Goal: Information Seeking & Learning: Find specific fact

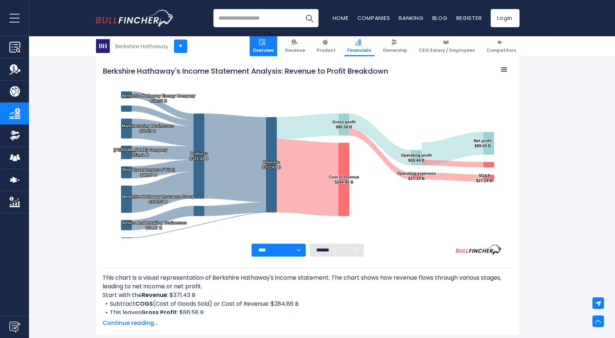
scroll to position [71, 0]
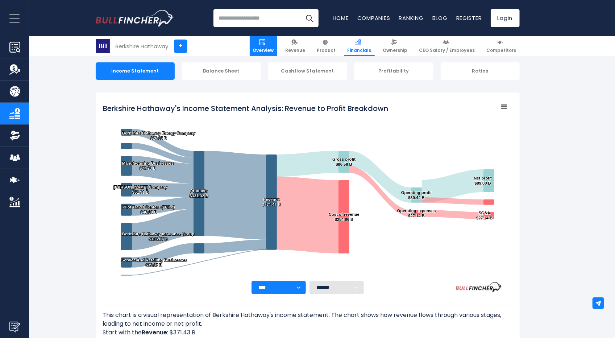
click at [277, 39] on link "Overview" at bounding box center [264, 46] width 28 height 20
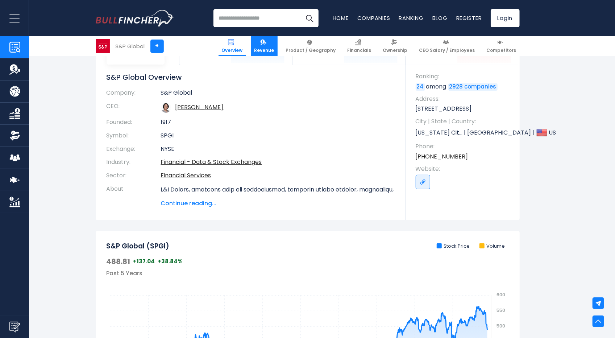
scroll to position [15, 0]
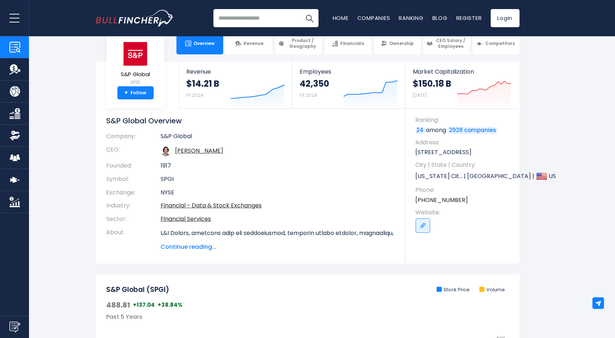
click at [256, 24] on input "search" at bounding box center [266, 18] width 105 height 18
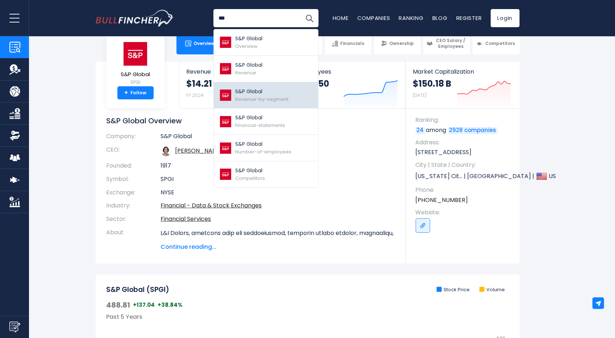
scroll to position [14, 0]
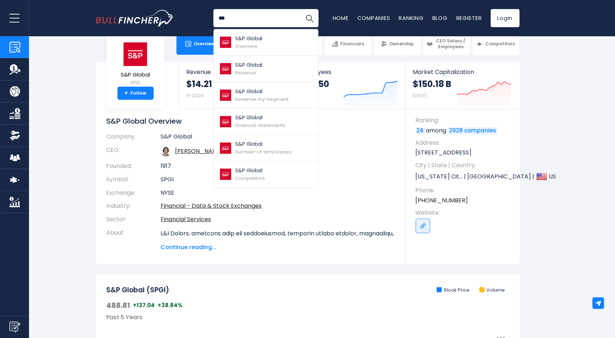
type input "***"
click at [70, 137] on section "S&P Global SPGI + Follow Revenue $14.21 B FY 2024 Created with Highcharts 12.1.…" at bounding box center [307, 163] width 615 height 202
click at [608, 149] on section "S&P Global SPGI + Follow Revenue $14.21 B FY 2024 Created with Highcharts 12.1.…" at bounding box center [307, 163] width 615 height 202
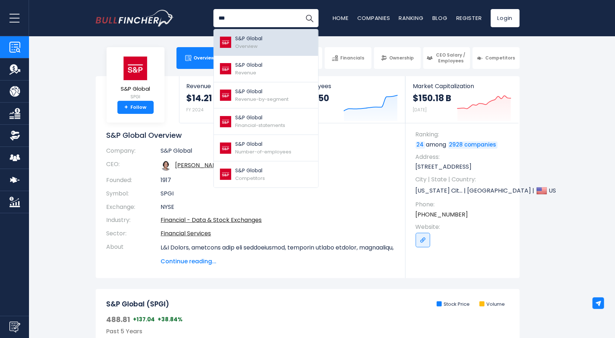
click at [271, 38] on link "S&P Global Overview" at bounding box center [266, 42] width 104 height 26
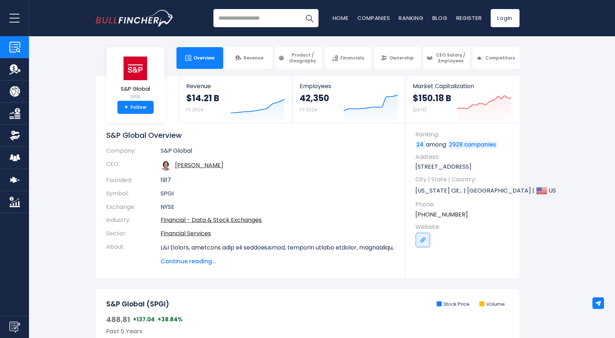
click at [250, 23] on input "search" at bounding box center [266, 18] width 105 height 18
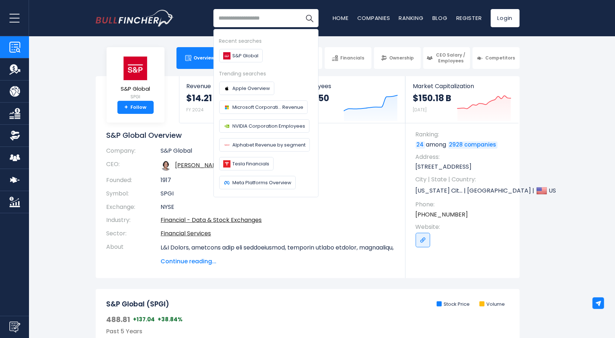
paste input "**********"
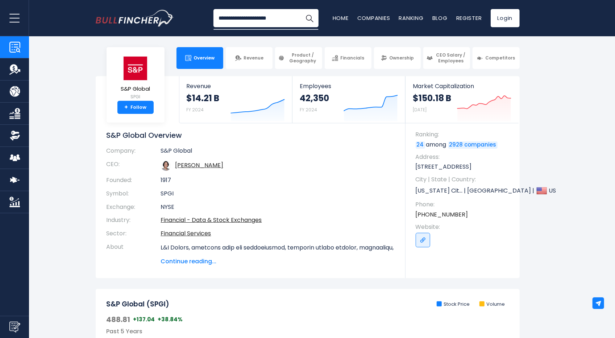
type input "**********"
click at [301, 9] on button "Search" at bounding box center [310, 18] width 18 height 18
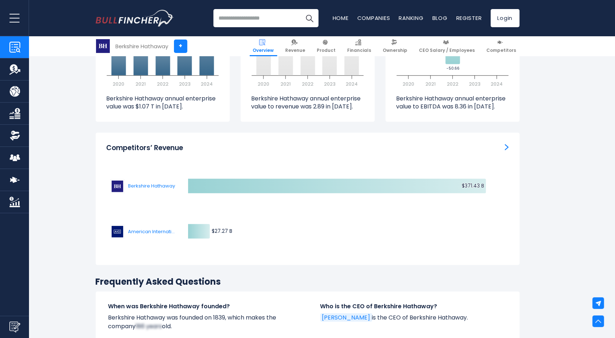
scroll to position [2211, 0]
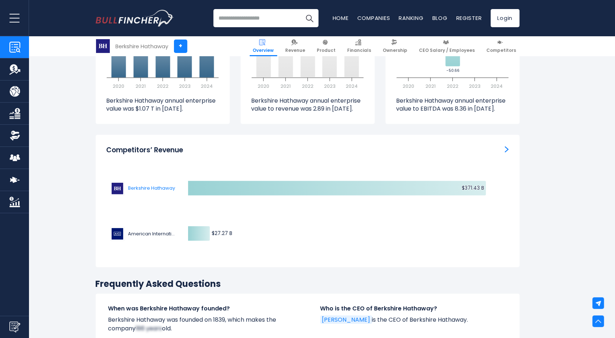
click at [166, 230] on span "American International Group" at bounding box center [151, 233] width 47 height 7
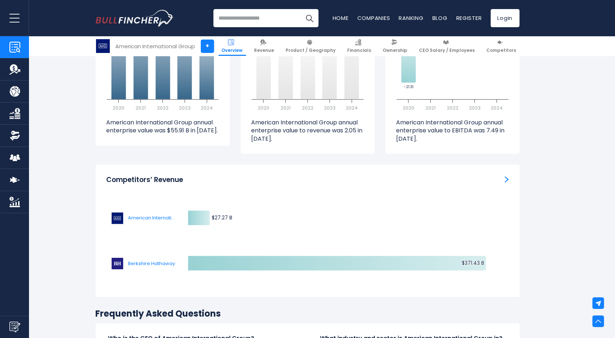
scroll to position [2174, 0]
click at [149, 215] on span "American International Group" at bounding box center [151, 217] width 47 height 5
click at [160, 215] on span "American International Group" at bounding box center [151, 217] width 47 height 5
click at [140, 211] on button "American International Group" at bounding box center [142, 218] width 65 height 15
click at [136, 211] on button "American International Group" at bounding box center [142, 218] width 65 height 15
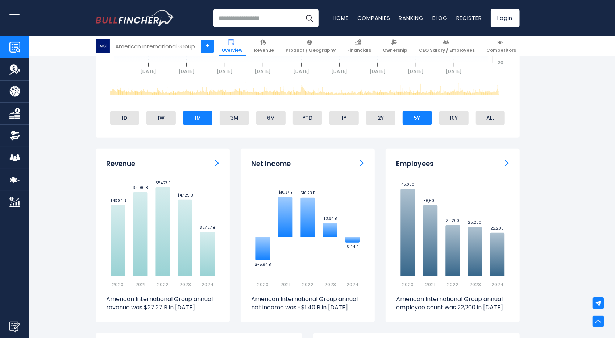
scroll to position [0, 0]
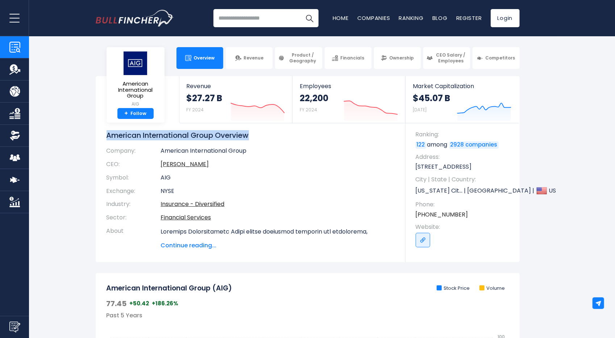
drag, startPoint x: 100, startPoint y: 133, endPoint x: 270, endPoint y: 135, distance: 169.7
click at [270, 135] on div "American International Group AIG + Follow Revenue $27.27 B FY 2024 Created with…" at bounding box center [308, 169] width 424 height 186
click at [220, 132] on h1 "American International Group Overview" at bounding box center [251, 135] width 288 height 9
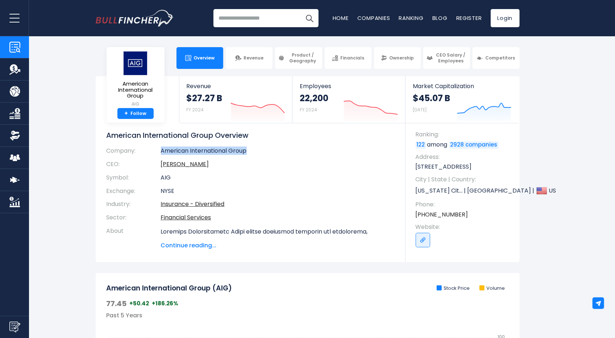
drag, startPoint x: 158, startPoint y: 151, endPoint x: 252, endPoint y: 150, distance: 93.9
click at [252, 150] on tr "Company: American International Group" at bounding box center [251, 152] width 288 height 11
copy tr "American International Group"
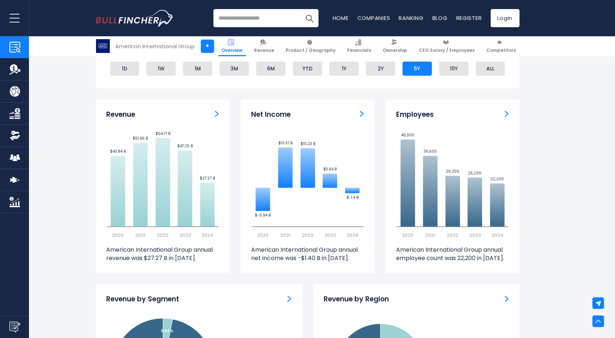
scroll to position [432, 0]
click at [181, 218] on icon at bounding box center [185, 189] width 15 height 76
click at [217, 117] on img "Revenue" at bounding box center [217, 114] width 4 height 7
click at [219, 117] on img "Revenue" at bounding box center [217, 114] width 4 height 7
click at [122, 114] on h3 "Revenue" at bounding box center [121, 115] width 29 height 9
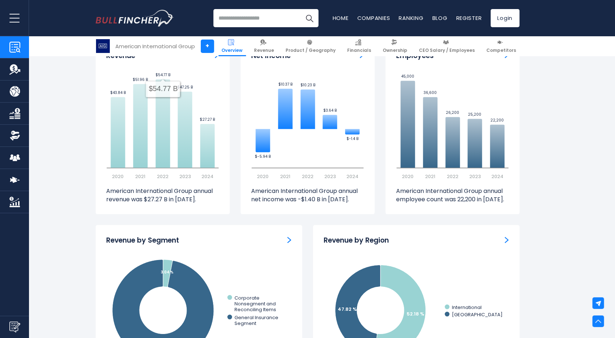
scroll to position [491, 0]
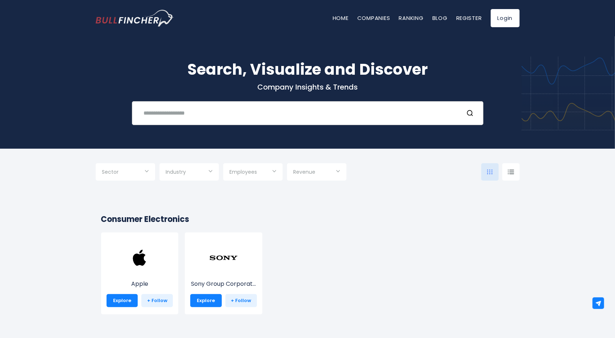
click at [241, 105] on div "Recent searches Trending searches Apple Overview" at bounding box center [308, 113] width 352 height 24
click at [247, 114] on input "text" at bounding box center [299, 112] width 318 height 13
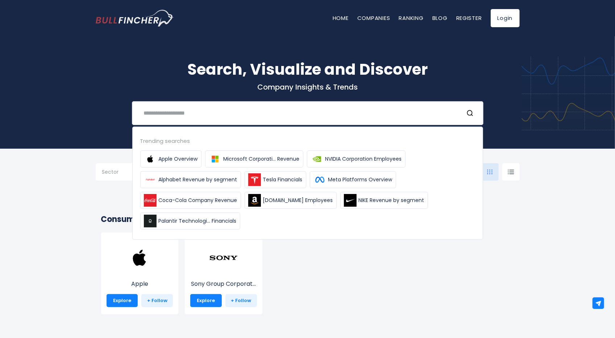
paste input "**********"
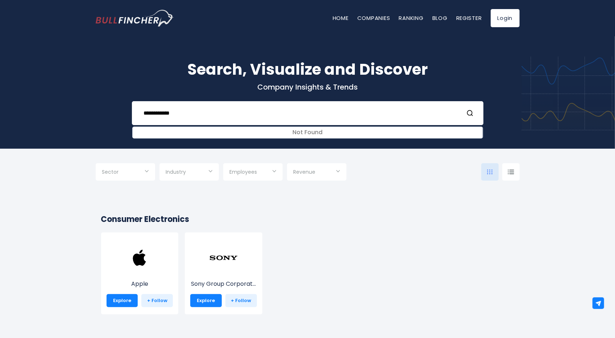
click at [397, 290] on div "Apple Explore + Follow Sony Group Corporat... Explore + Follow" at bounding box center [305, 276] width 420 height 89
click at [278, 117] on input "**********" at bounding box center [299, 112] width 318 height 13
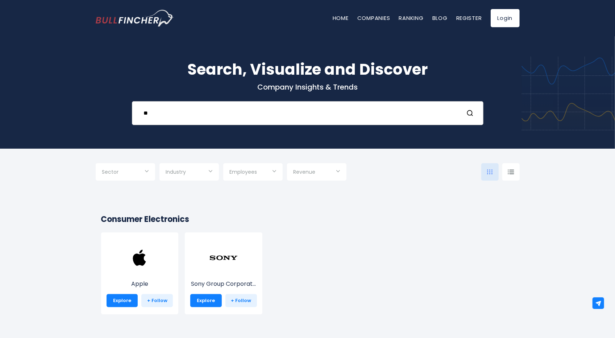
type input "*"
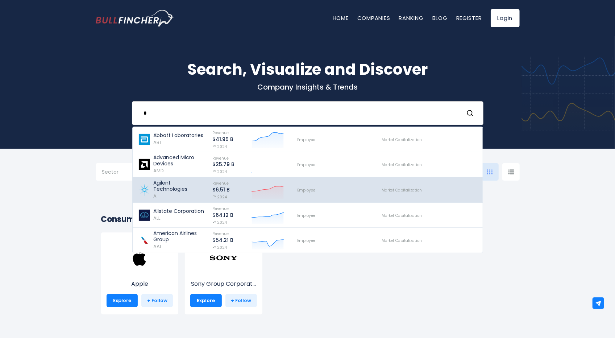
type input "*"
click at [244, 180] on div "Revenue $6.51 B FY 2024 Created with Highcharts 12.1.2" at bounding box center [248, 189] width 85 height 21
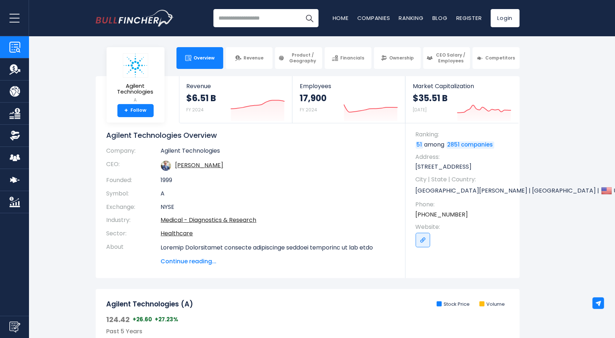
click at [254, 22] on input "search" at bounding box center [266, 18] width 105 height 18
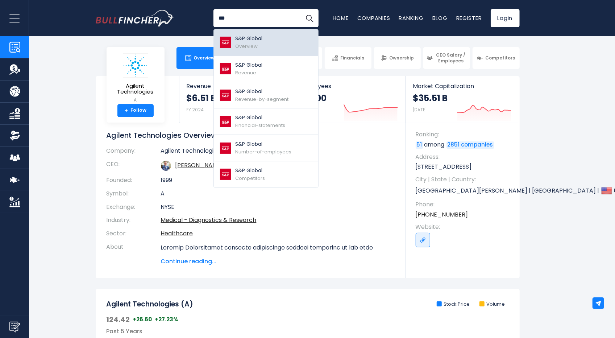
type input "***"
click at [253, 40] on p "S&P Global" at bounding box center [249, 39] width 27 height 8
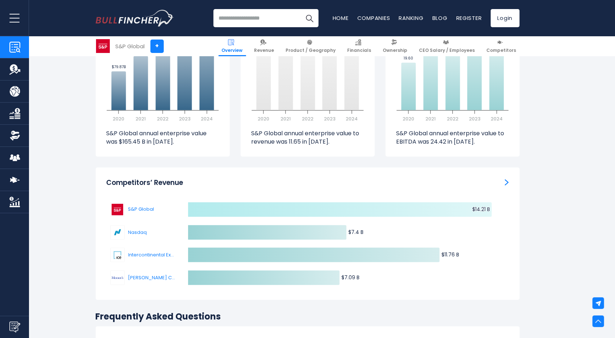
scroll to position [2146, 0]
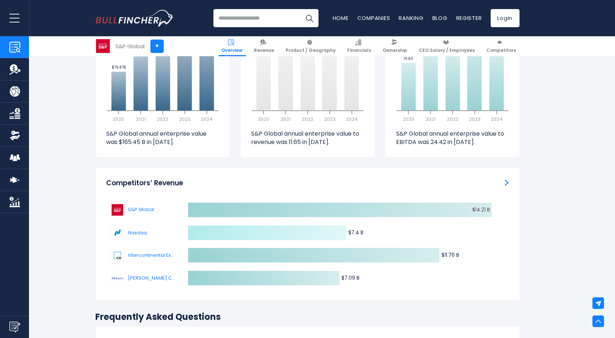
click at [232, 225] on icon at bounding box center [267, 232] width 158 height 15
click at [137, 229] on span "Nasdaq" at bounding box center [146, 232] width 36 height 7
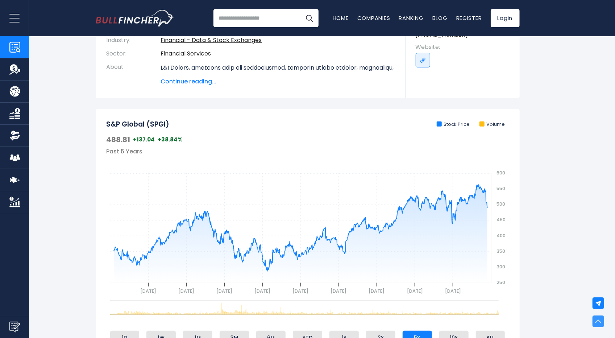
scroll to position [0, 0]
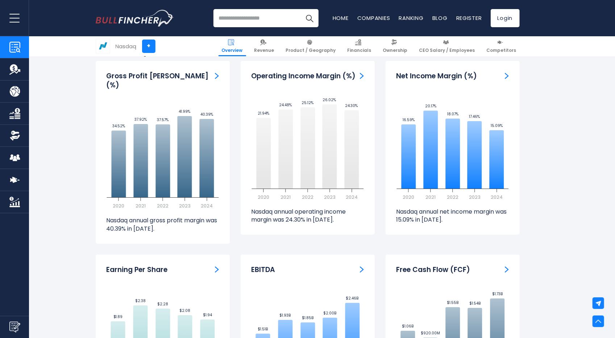
scroll to position [1657, 0]
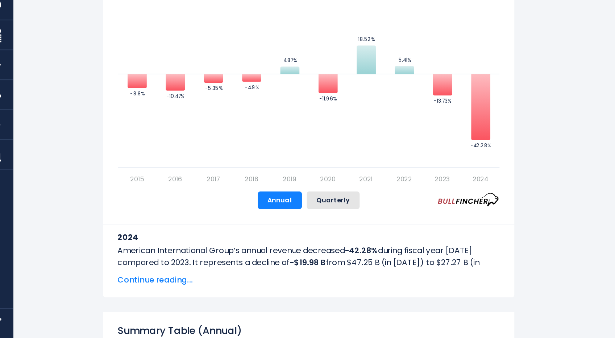
scroll to position [493, 0]
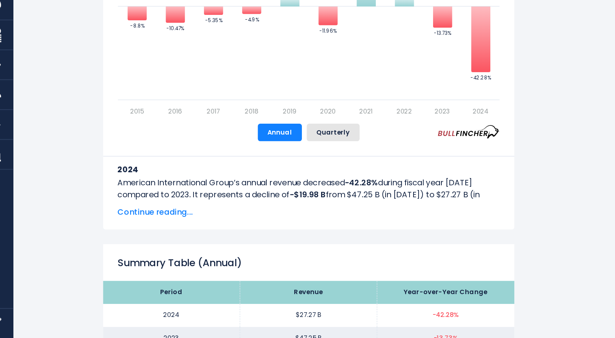
click at [151, 241] on span "Continue reading..." at bounding box center [248, 244] width 283 height 9
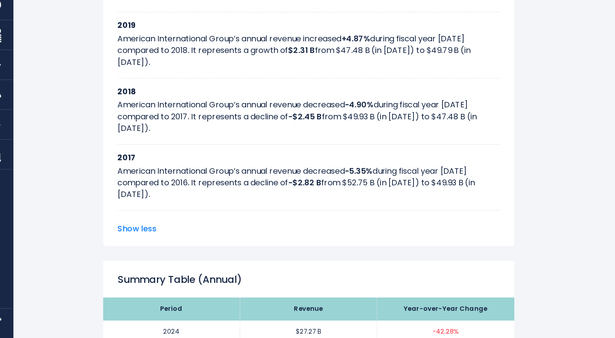
scroll to position [879, 0]
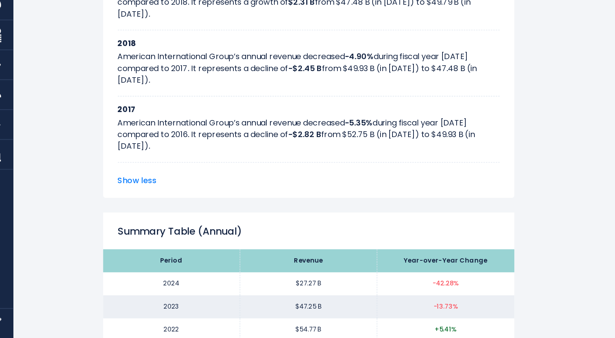
click at [125, 223] on span "Show less" at bounding box center [248, 221] width 283 height 9
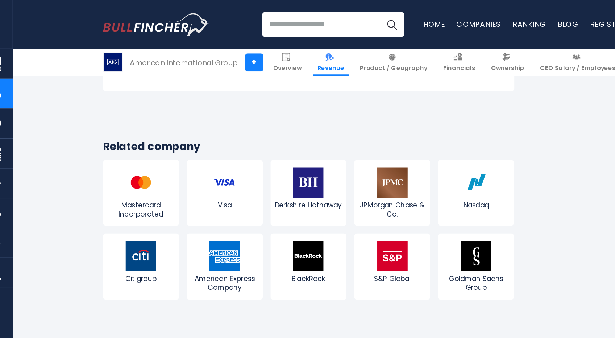
scroll to position [1954, 0]
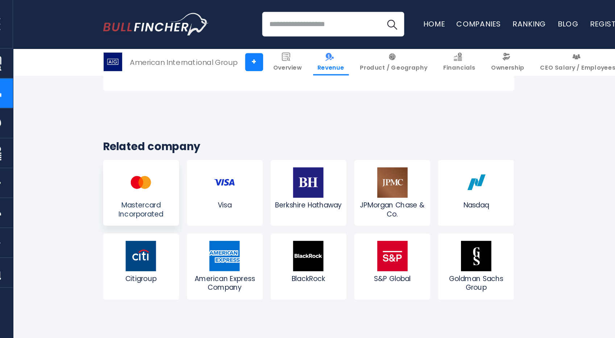
click at [120, 146] on img at bounding box center [123, 135] width 22 height 22
click at [189, 155] on span "Visa" at bounding box center [186, 152] width 53 height 7
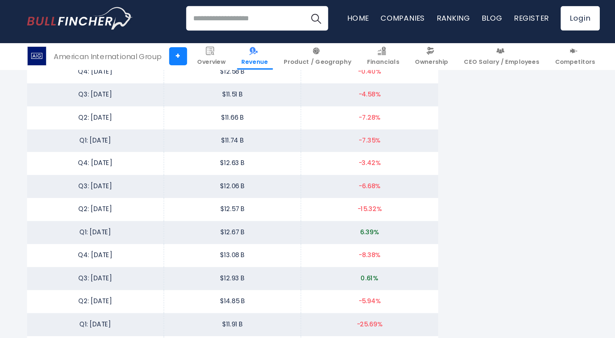
scroll to position [1429, 0]
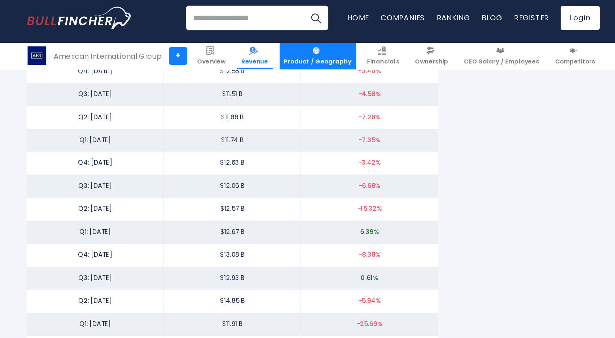
click at [320, 53] on span "Product / Geography" at bounding box center [311, 50] width 50 height 6
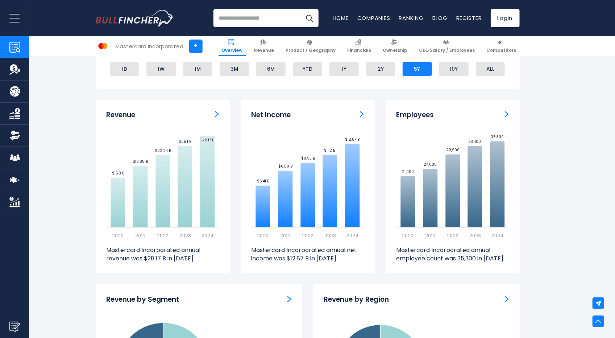
scroll to position [448, 0]
click at [251, 22] on input "search" at bounding box center [266, 18] width 105 height 18
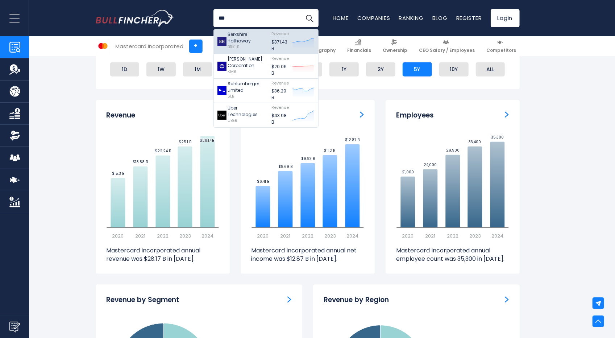
type input "***"
click at [251, 37] on p "Berkshire Hathaway" at bounding box center [248, 37] width 40 height 13
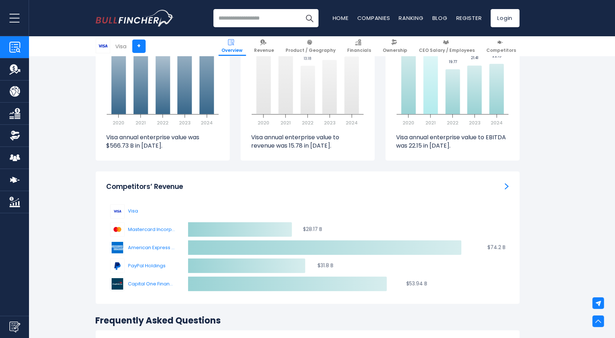
scroll to position [2143, 0]
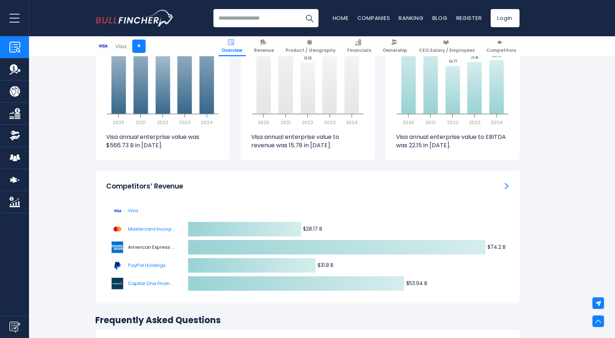
click at [145, 244] on span "American Express Company" at bounding box center [151, 247] width 47 height 7
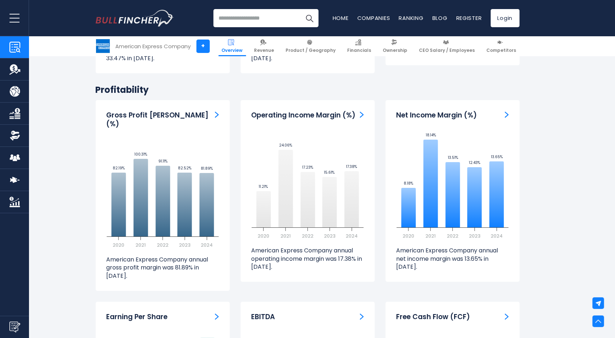
scroll to position [1668, 0]
click at [239, 17] on input "search" at bounding box center [266, 18] width 105 height 18
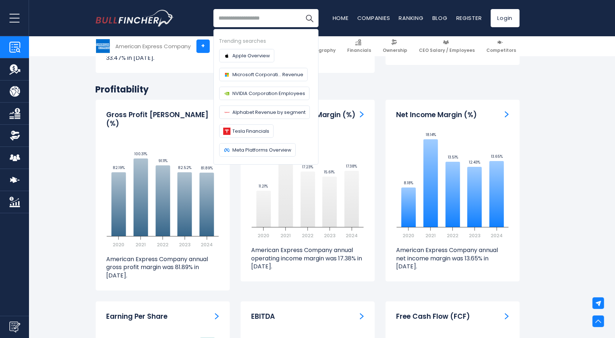
paste input "*****"
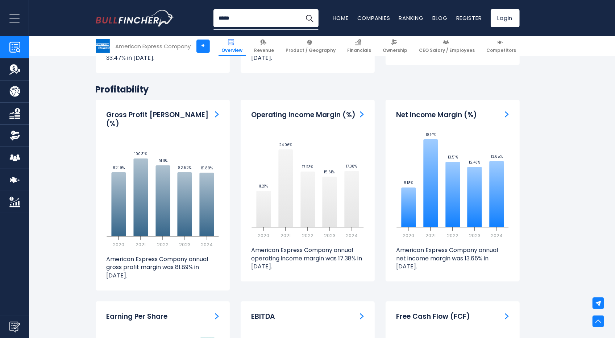
type input "*****"
click at [301, 9] on button "Search" at bounding box center [310, 18] width 18 height 18
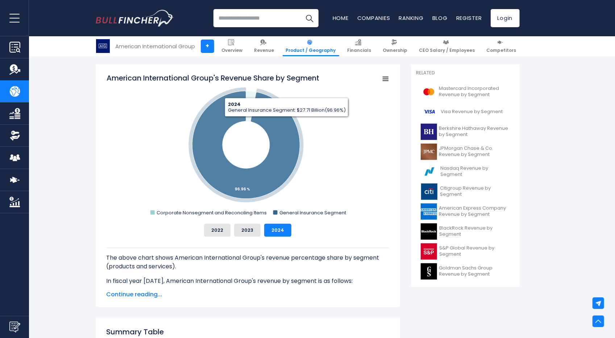
scroll to position [194, 0]
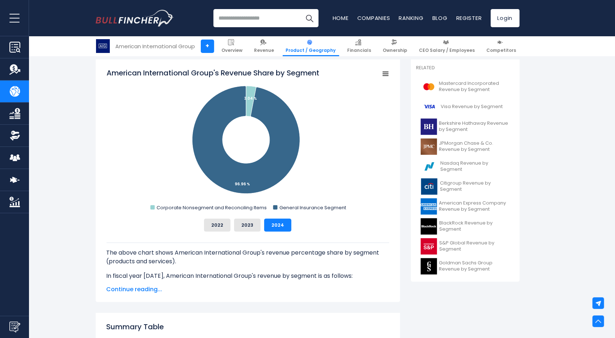
click at [140, 290] on span "Continue reading..." at bounding box center [248, 289] width 283 height 9
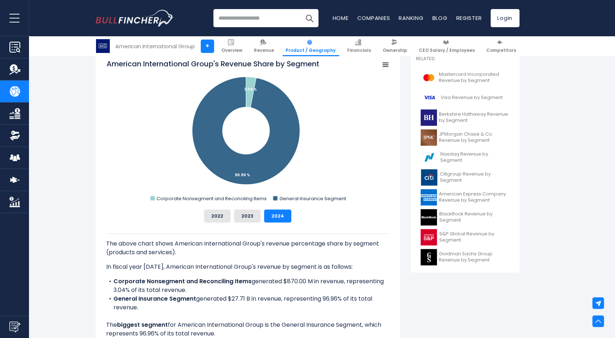
scroll to position [204, 0]
drag, startPoint x: 114, startPoint y: 280, endPoint x: 250, endPoint y: 285, distance: 136.4
click at [250, 285] on li "Corporate Nonsegment and Reconciling Items generated $870.00 M in revenue, repr…" at bounding box center [248, 285] width 283 height 17
copy li "Corporate Nonsegment and Reconciling Items generated $870.00 M in revenue, repr…"
drag, startPoint x: 115, startPoint y: 298, endPoint x: 198, endPoint y: 302, distance: 83.5
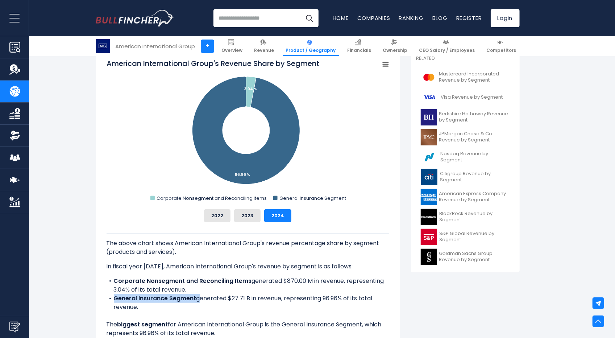
click at [198, 302] on li "General Insurance Segment generated $27.71 B in revenue, representing 96.96% of…" at bounding box center [248, 302] width 283 height 17
copy li "General Insurance Segment"
drag, startPoint x: 114, startPoint y: 283, endPoint x: 249, endPoint y: 283, distance: 135.6
click at [249, 283] on b "Corporate Nonsegment and Reconciling Items" at bounding box center [183, 281] width 138 height 8
copy b "Corporate Nonsegment and Reconciling Items"
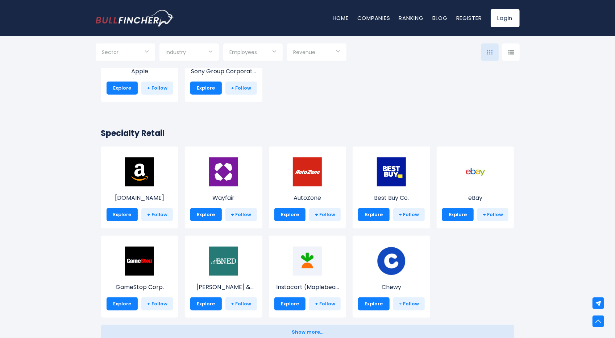
scroll to position [213, 0]
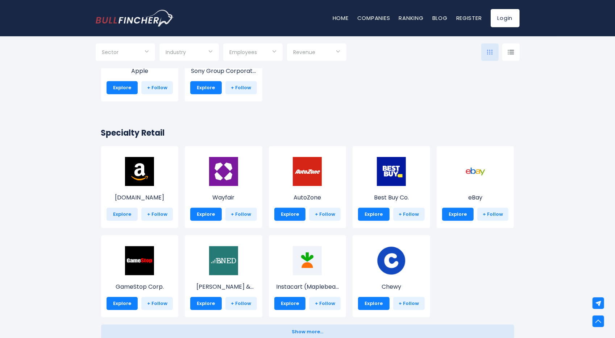
click at [125, 214] on link "Explore" at bounding box center [123, 214] width 32 height 13
click at [456, 208] on link "Explore" at bounding box center [458, 214] width 32 height 13
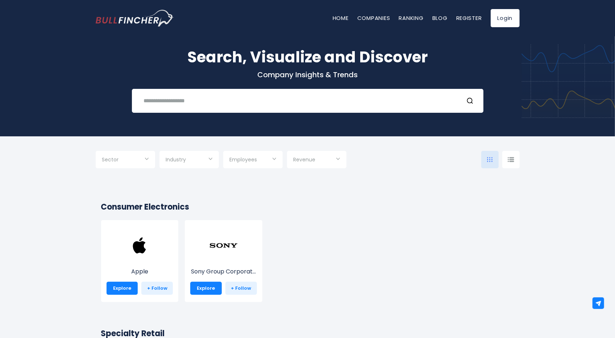
scroll to position [0, 0]
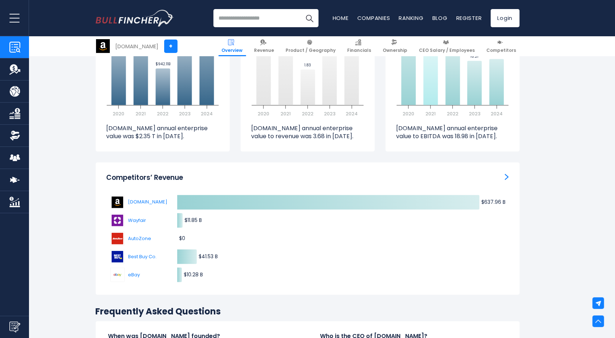
scroll to position [2185, 0]
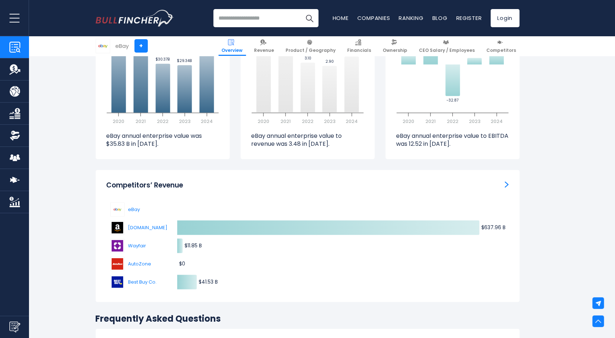
scroll to position [2152, 0]
click at [184, 200] on icon "Created with Highcharts 12.1.2 $637.96 B ​ $637.96 B $11.85 B ​ $11.85 B $0 ​ $…" at bounding box center [308, 245] width 402 height 91
click at [161, 202] on button "eBay" at bounding box center [137, 209] width 54 height 15
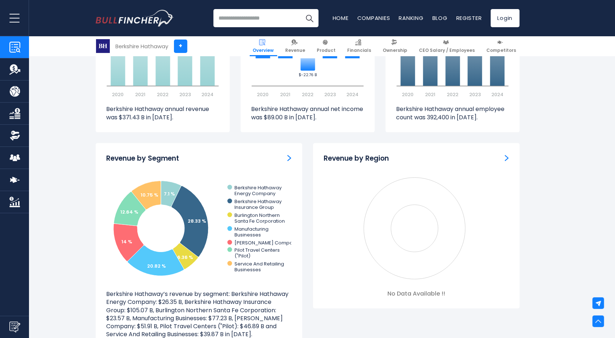
scroll to position [590, 0]
click at [287, 158] on div "Revenue by Segment" at bounding box center [199, 158] width 185 height 9
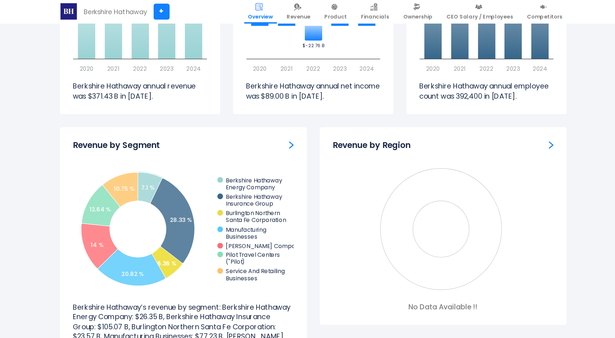
click at [286, 157] on div "Revenue by Segment" at bounding box center [199, 158] width 185 height 9
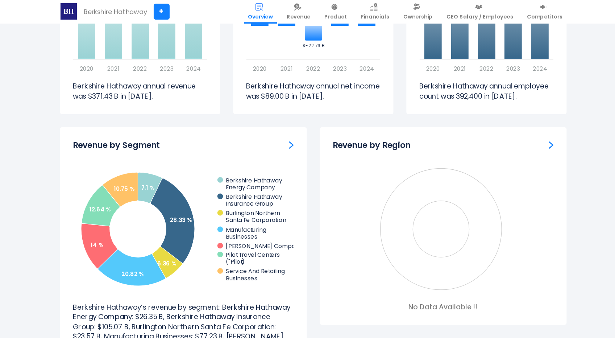
click at [160, 163] on div "Revenue by Segment Created with Highcharts 12.1.2 7.1 % 28.33 % 6.36 % 20.82 % …" at bounding box center [199, 246] width 207 height 206
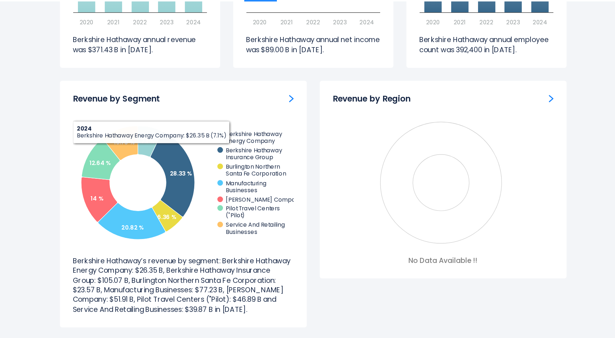
click at [287, 141] on div "Revenue by Segment" at bounding box center [199, 137] width 185 height 9
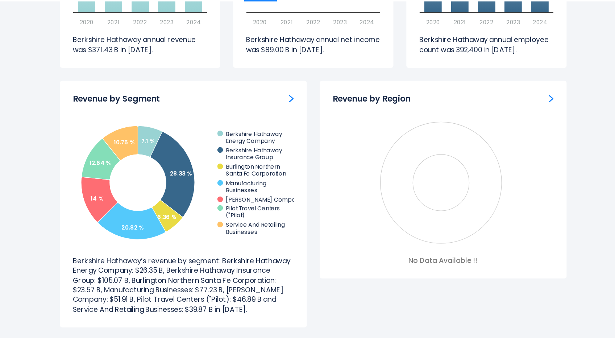
click at [288, 141] on link "Revenue by Segment" at bounding box center [289, 137] width 4 height 8
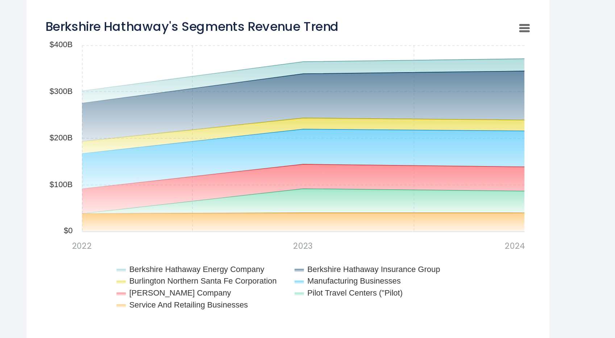
scroll to position [558, 0]
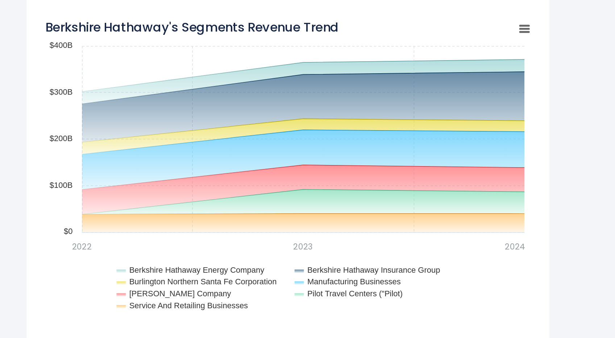
click at [388, 159] on rect "Berkshire Hathaway's Segments Revenue Trend" at bounding box center [385, 158] width 10 height 10
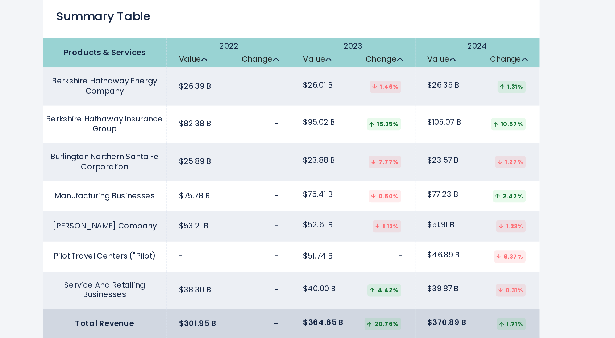
scroll to position [1163, 0]
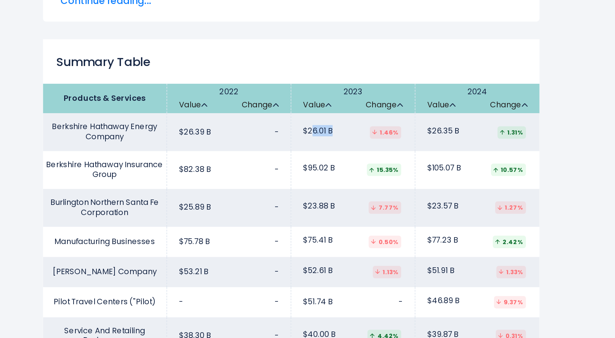
drag, startPoint x: 261, startPoint y: 128, endPoint x: 273, endPoint y: 131, distance: 12.7
click at [273, 135] on span "$26.01 B" at bounding box center [264, 138] width 18 height 6
click at [280, 137] on td "$26.01 B 1.46%" at bounding box center [286, 138] width 76 height 23
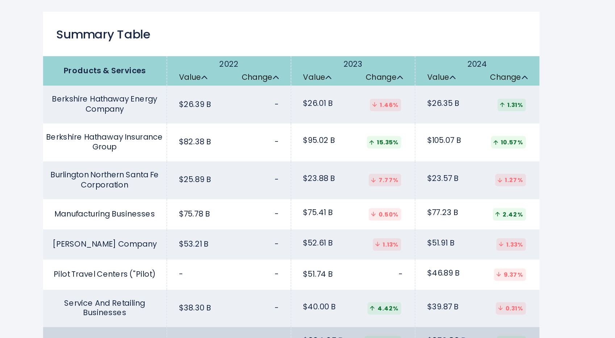
scroll to position [1106, 0]
drag, startPoint x: 258, startPoint y: 185, endPoint x: 269, endPoint y: 187, distance: 11.1
click at [269, 191] on span "$26.01 B" at bounding box center [264, 194] width 18 height 6
copy span "26.01"
drag, startPoint x: 335, startPoint y: 184, endPoint x: 347, endPoint y: 187, distance: 12.3
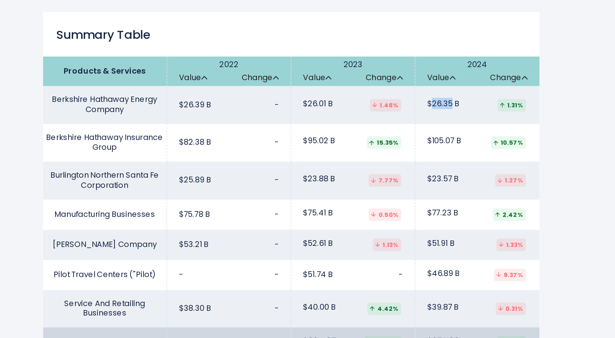
click at [347, 191] on span "$26.35 B" at bounding box center [341, 194] width 20 height 6
copy span "26.35"
drag, startPoint x: 258, startPoint y: 207, endPoint x: 269, endPoint y: 212, distance: 11.9
click at [269, 214] on span "$95.02 B" at bounding box center [265, 217] width 20 height 6
copy span "95.02"
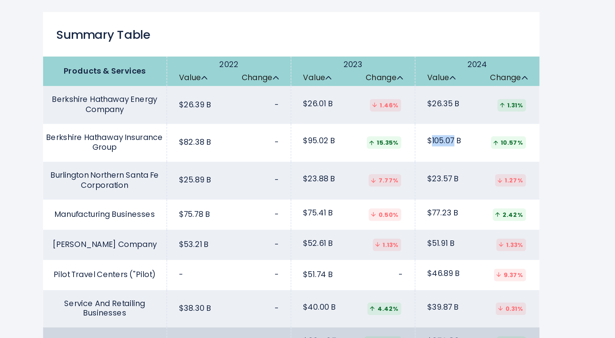
drag, startPoint x: 335, startPoint y: 209, endPoint x: 348, endPoint y: 211, distance: 13.2
click at [348, 214] on span "$105.07 B" at bounding box center [341, 217] width 21 height 6
copy span "105.07"
drag, startPoint x: 258, startPoint y: 231, endPoint x: 271, endPoint y: 231, distance: 13.1
click at [271, 237] on span "$23.88 B" at bounding box center [265, 240] width 20 height 6
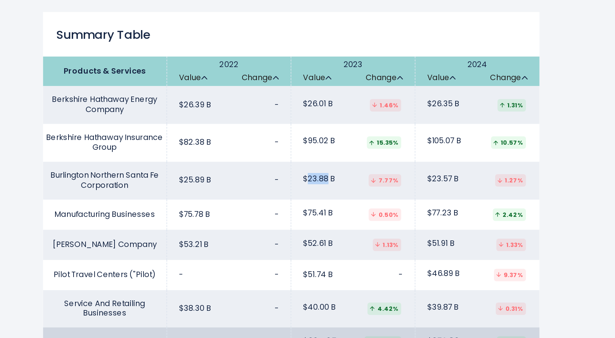
copy span "23.88"
drag, startPoint x: 336, startPoint y: 231, endPoint x: 345, endPoint y: 232, distance: 9.9
click at [345, 237] on span "$23.57 B" at bounding box center [340, 240] width 19 height 6
copy span "23.57"
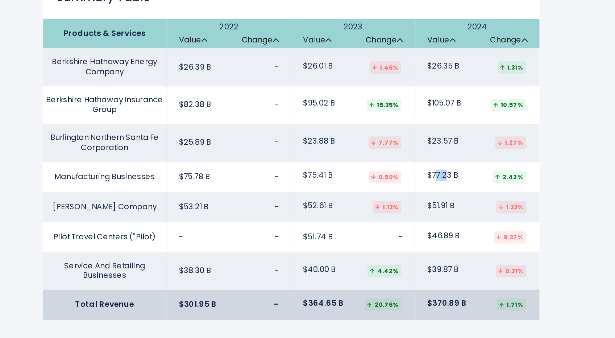
drag, startPoint x: 336, startPoint y: 229, endPoint x: 343, endPoint y: 232, distance: 8.1
click at [343, 235] on span "$77.23 B" at bounding box center [340, 238] width 19 height 6
drag, startPoint x: 334, startPoint y: 228, endPoint x: 346, endPoint y: 232, distance: 12.4
click at [346, 235] on span "$77.23 B" at bounding box center [340, 238] width 19 height 6
copy span "77.23"
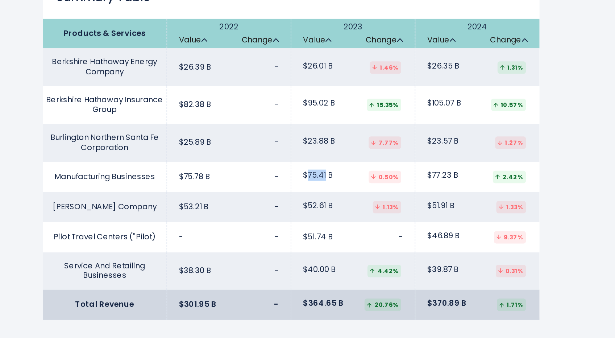
drag, startPoint x: 258, startPoint y: 231, endPoint x: 269, endPoint y: 232, distance: 11.3
click at [269, 235] on span "$75.41 B" at bounding box center [264, 238] width 18 height 6
copy span "75.41"
drag, startPoint x: 258, startPoint y: 248, endPoint x: 269, endPoint y: 249, distance: 10.9
click at [269, 254] on span "$52.61 B" at bounding box center [264, 257] width 18 height 6
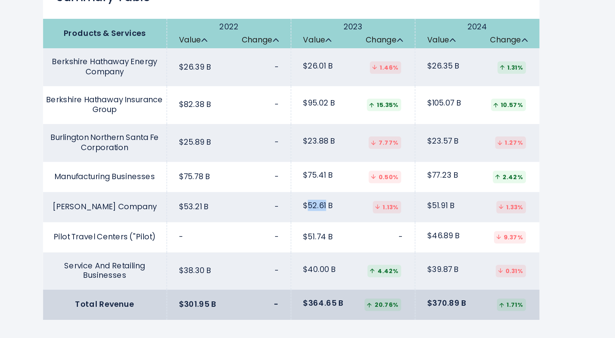
copy span "52.61"
drag, startPoint x: 335, startPoint y: 248, endPoint x: 344, endPoint y: 249, distance: 9.4
click at [344, 254] on span "$51.91 B" at bounding box center [339, 257] width 17 height 6
copy span "51.91"
drag, startPoint x: 335, startPoint y: 263, endPoint x: 347, endPoint y: 269, distance: 13.5
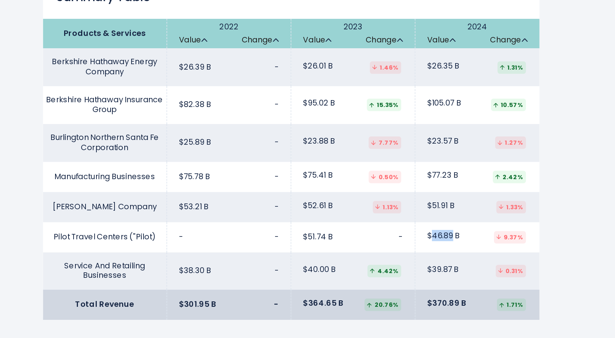
click at [347, 272] on span "$46.89 B" at bounding box center [341, 275] width 20 height 6
drag, startPoint x: 259, startPoint y: 268, endPoint x: 269, endPoint y: 269, distance: 9.8
click at [269, 273] on span "$51.74 B" at bounding box center [264, 276] width 18 height 6
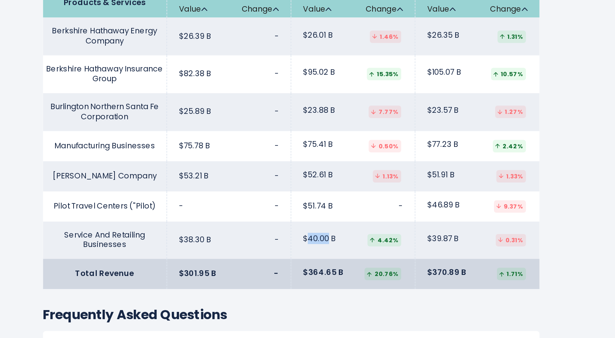
drag, startPoint x: 259, startPoint y: 268, endPoint x: 270, endPoint y: 271, distance: 12.0
click at [270, 274] on span "$40.00 B" at bounding box center [265, 277] width 20 height 6
drag, startPoint x: 337, startPoint y: 269, endPoint x: 346, endPoint y: 271, distance: 9.4
click at [346, 274] on span "$39.87 B" at bounding box center [340, 277] width 19 height 6
